Goal: Find specific page/section: Find specific page/section

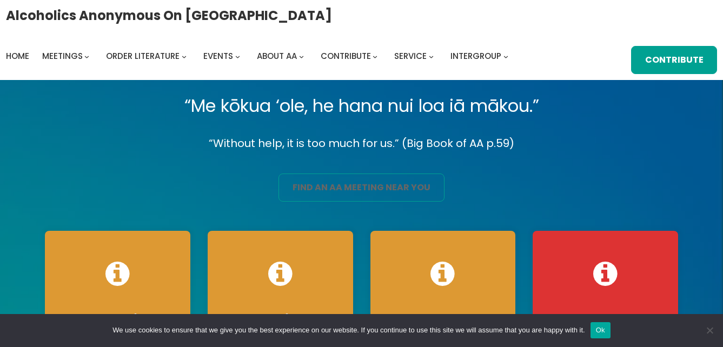
click at [350, 188] on link "find an aa meeting near you" at bounding box center [360, 188] width 165 height 28
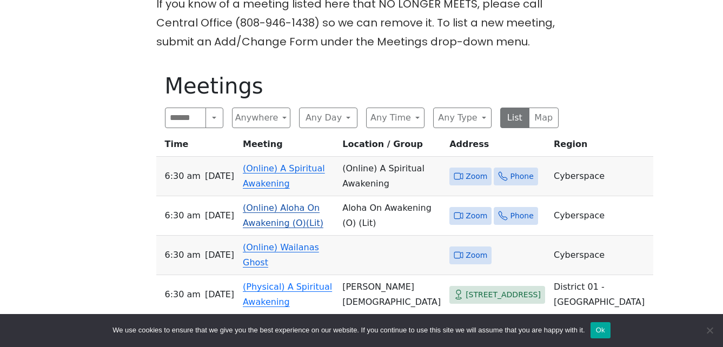
scroll to position [487, 0]
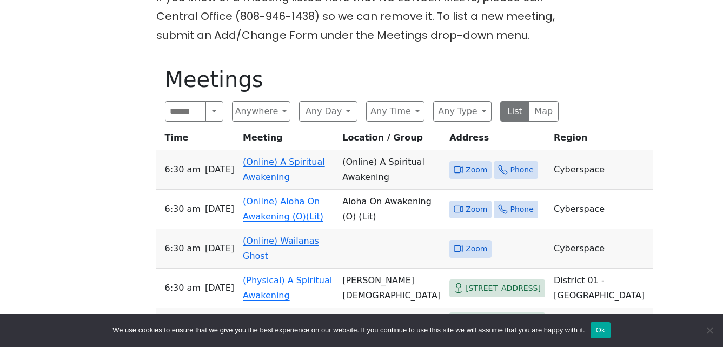
click at [288, 157] on link "(Online) A Spiritual Awakening" at bounding box center [284, 169] width 82 height 25
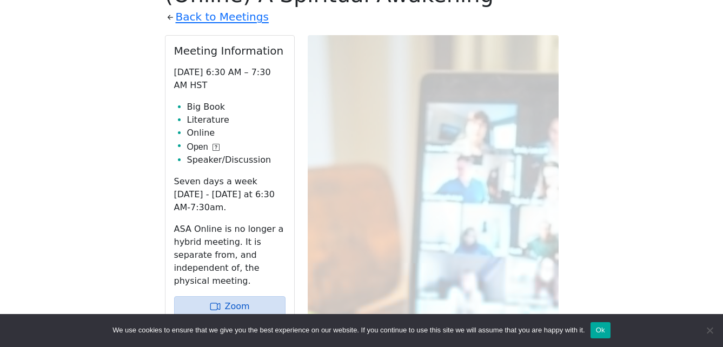
scroll to position [634, 0]
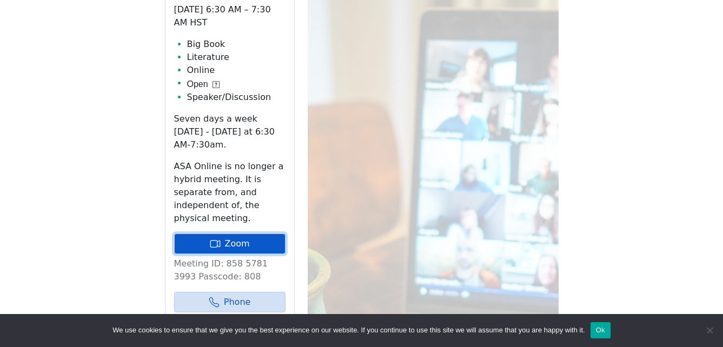
click at [254, 234] on link "Zoom" at bounding box center [229, 244] width 111 height 21
click at [356, 161] on div at bounding box center [433, 242] width 251 height 541
click at [258, 234] on link "Zoom" at bounding box center [229, 244] width 111 height 21
